Goal: Find specific page/section: Find specific page/section

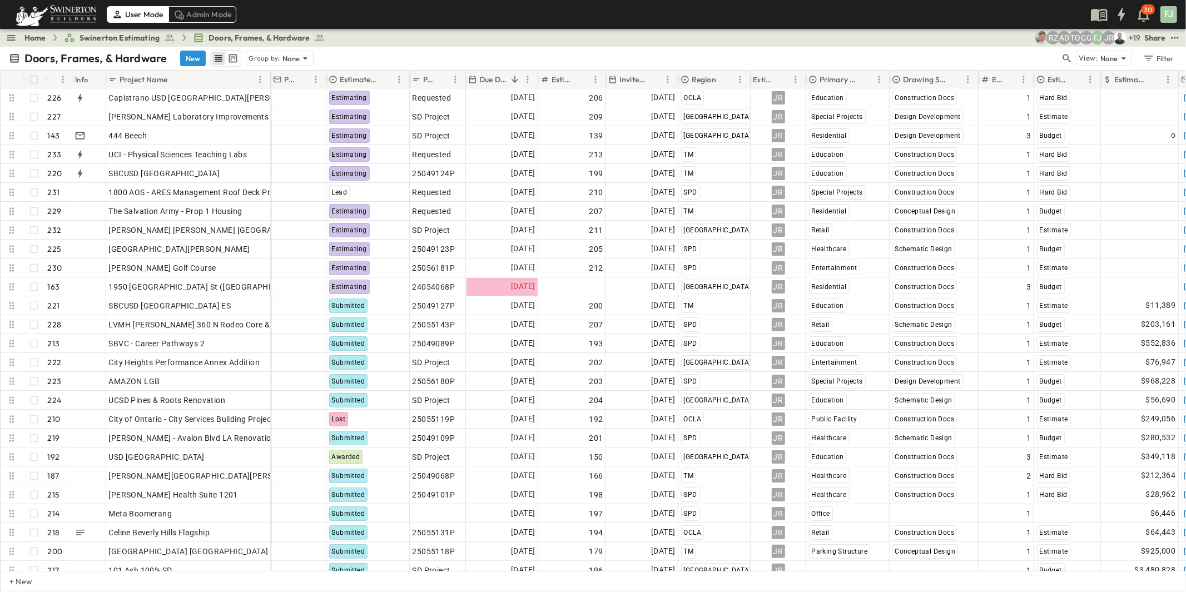
click at [371, 50] on div "Doors, Frames, & Hardware New Group by: None" at bounding box center [535, 58] width 1052 height 17
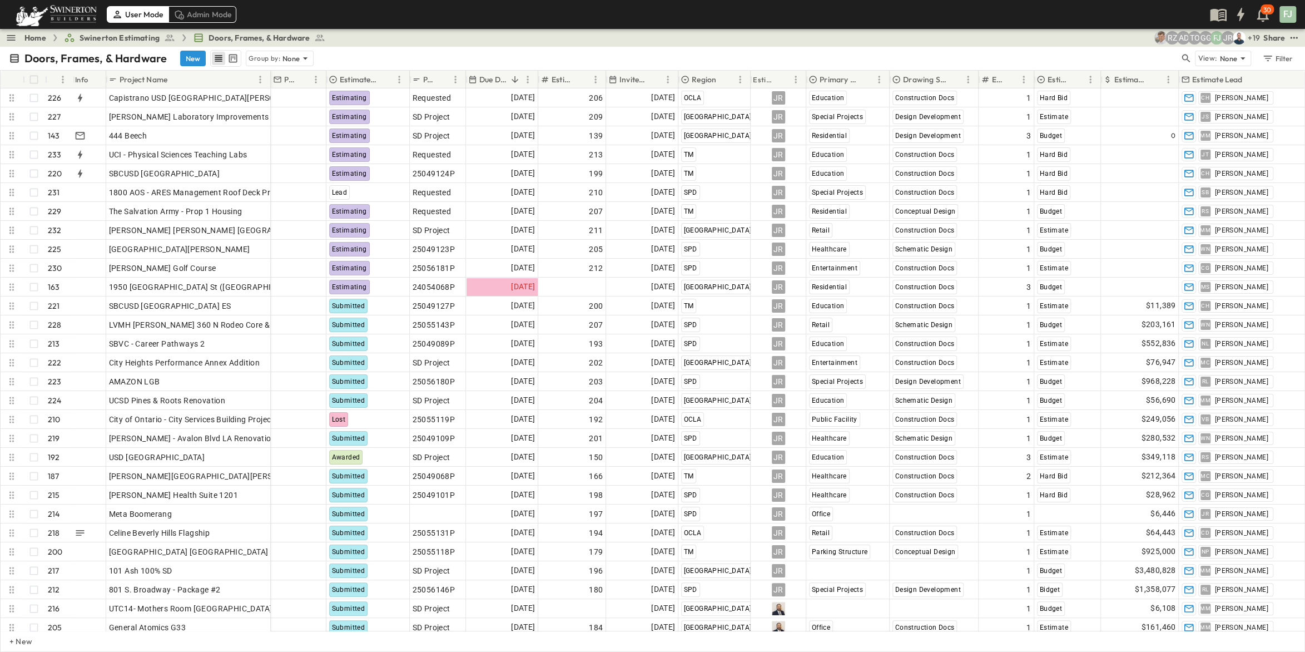
click at [344, 51] on div "Doors, Frames, & Hardware New Group by: None" at bounding box center [594, 58] width 1171 height 17
click at [249, 34] on span "Doors, Frames, & Hardware" at bounding box center [259, 37] width 101 height 11
click at [209, 34] on span "Doors, Frames, & Hardware" at bounding box center [259, 37] width 101 height 11
click at [113, 34] on span "Swinerton Estimating" at bounding box center [120, 37] width 80 height 11
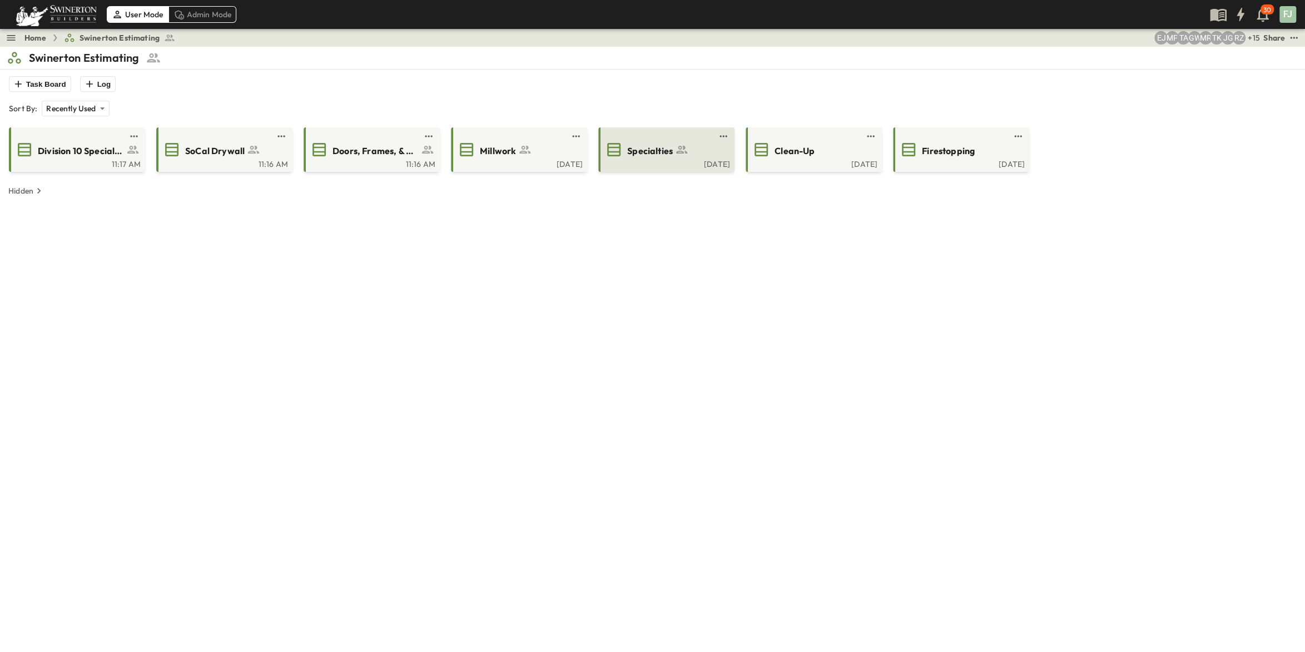
click at [656, 145] on span "Specialties" at bounding box center [650, 151] width 46 height 13
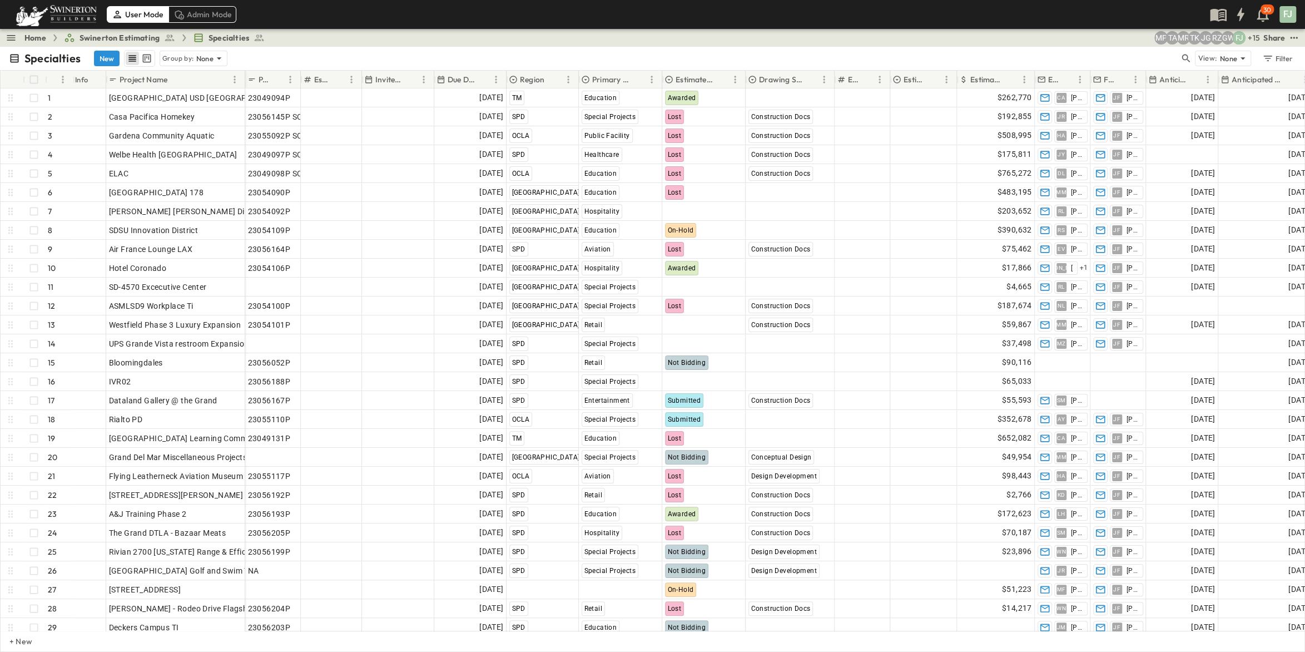
click at [12, 53] on icon at bounding box center [14, 58] width 11 height 11
click at [209, 34] on span "Specialties" at bounding box center [229, 37] width 41 height 11
click at [90, 32] on span "Swinerton Estimating" at bounding box center [120, 37] width 80 height 11
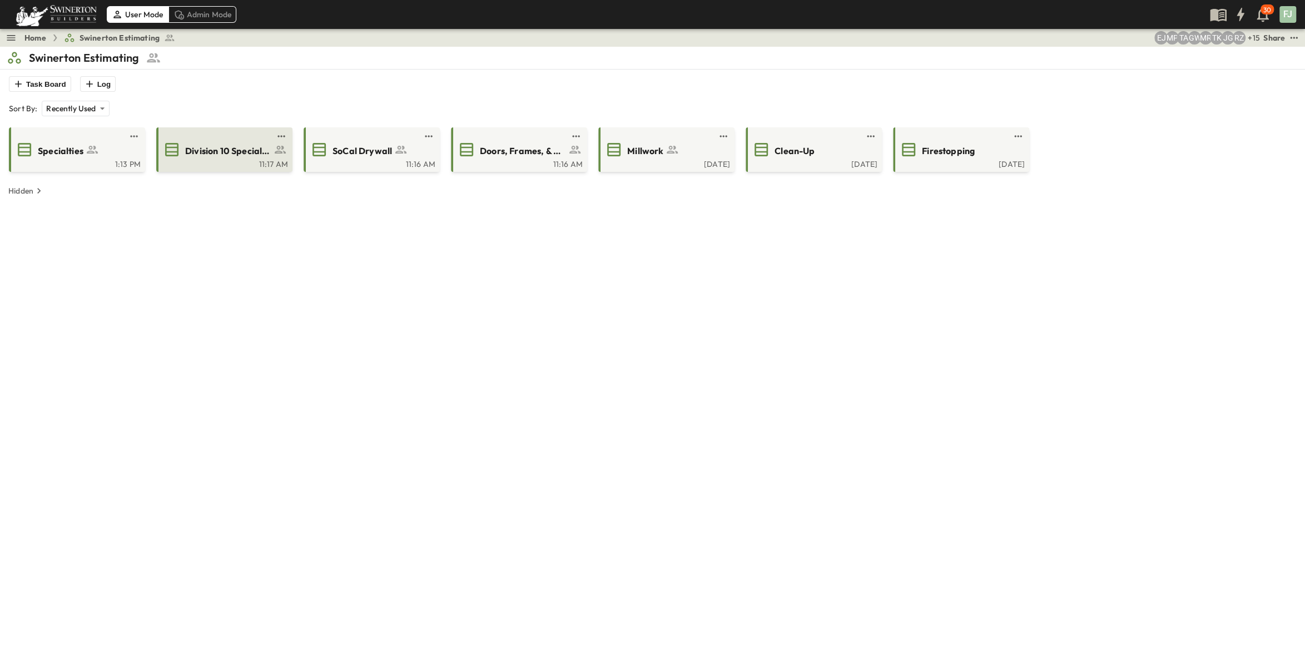
click at [208, 145] on span "Division 10 Specialties" at bounding box center [228, 151] width 86 height 13
